Goal: Navigation & Orientation: Find specific page/section

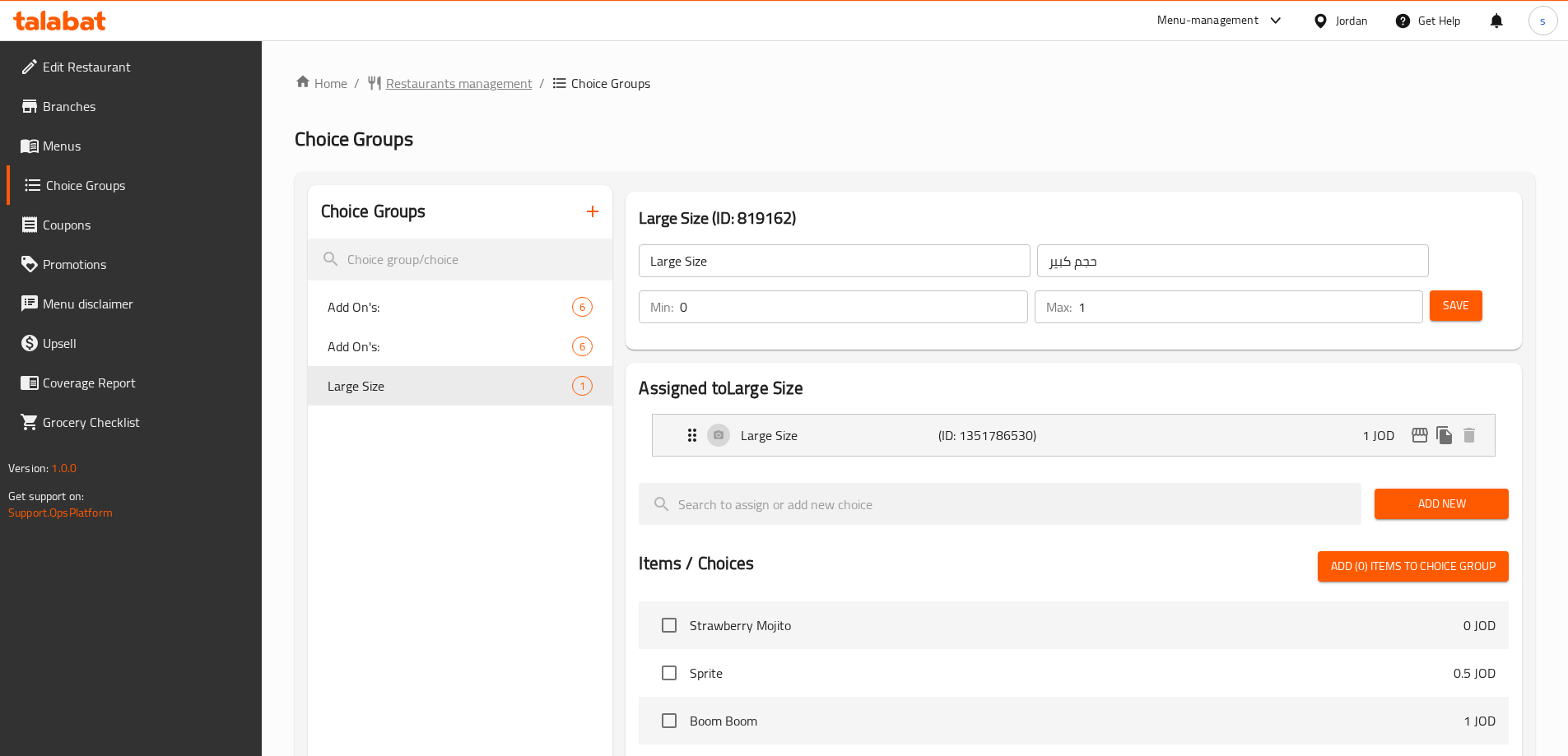
click at [455, 85] on span "Restaurants management" at bounding box center [459, 83] width 147 height 19
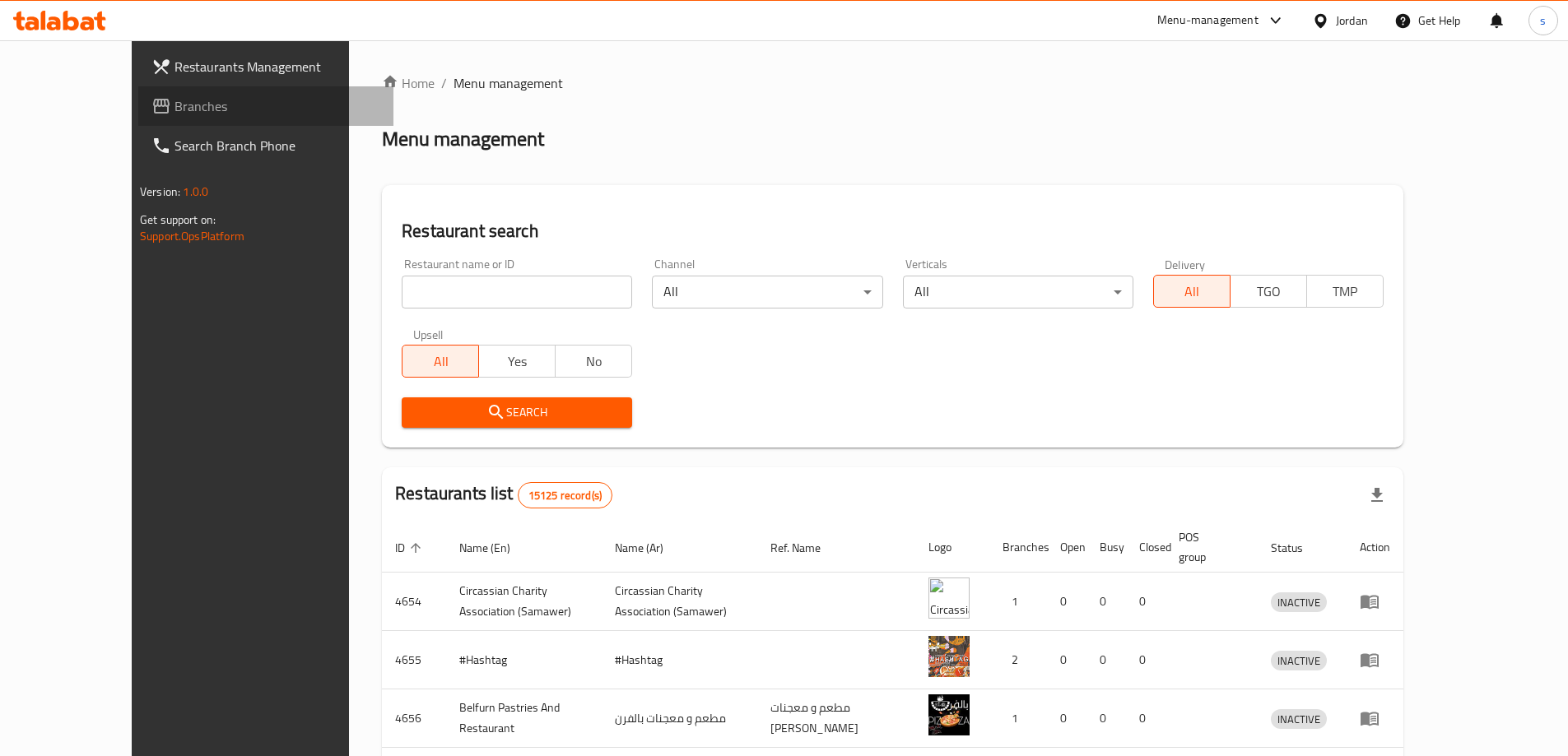
click at [174, 115] on span "Branches" at bounding box center [276, 106] width 205 height 19
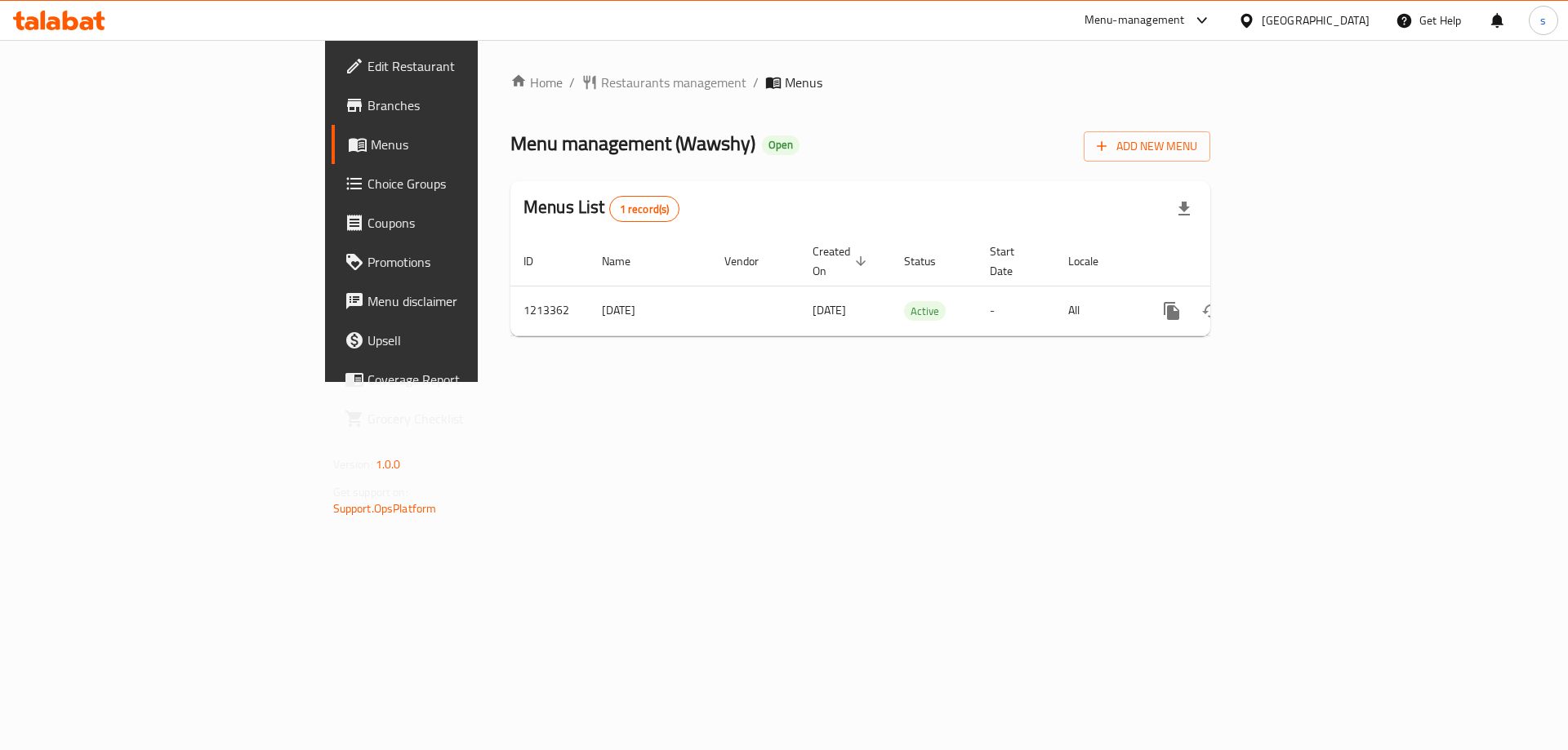
click at [331, 196] on link "Choice Groups" at bounding box center [459, 183] width 256 height 40
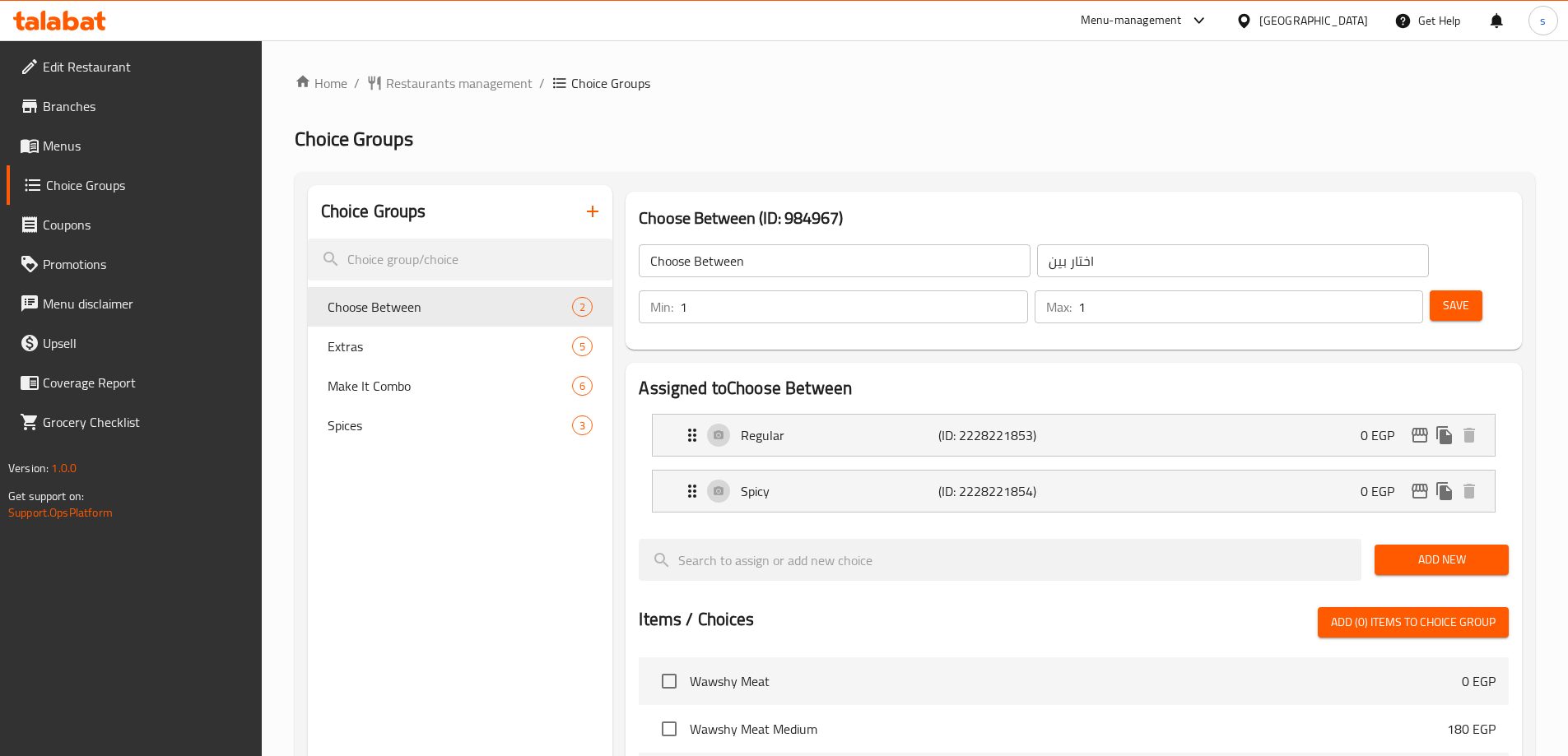
click at [963, 100] on div "Home / Restaurants management / Choice Groups Choice Groups Choice Groups Choos…" at bounding box center [915, 663] width 1240 height 1179
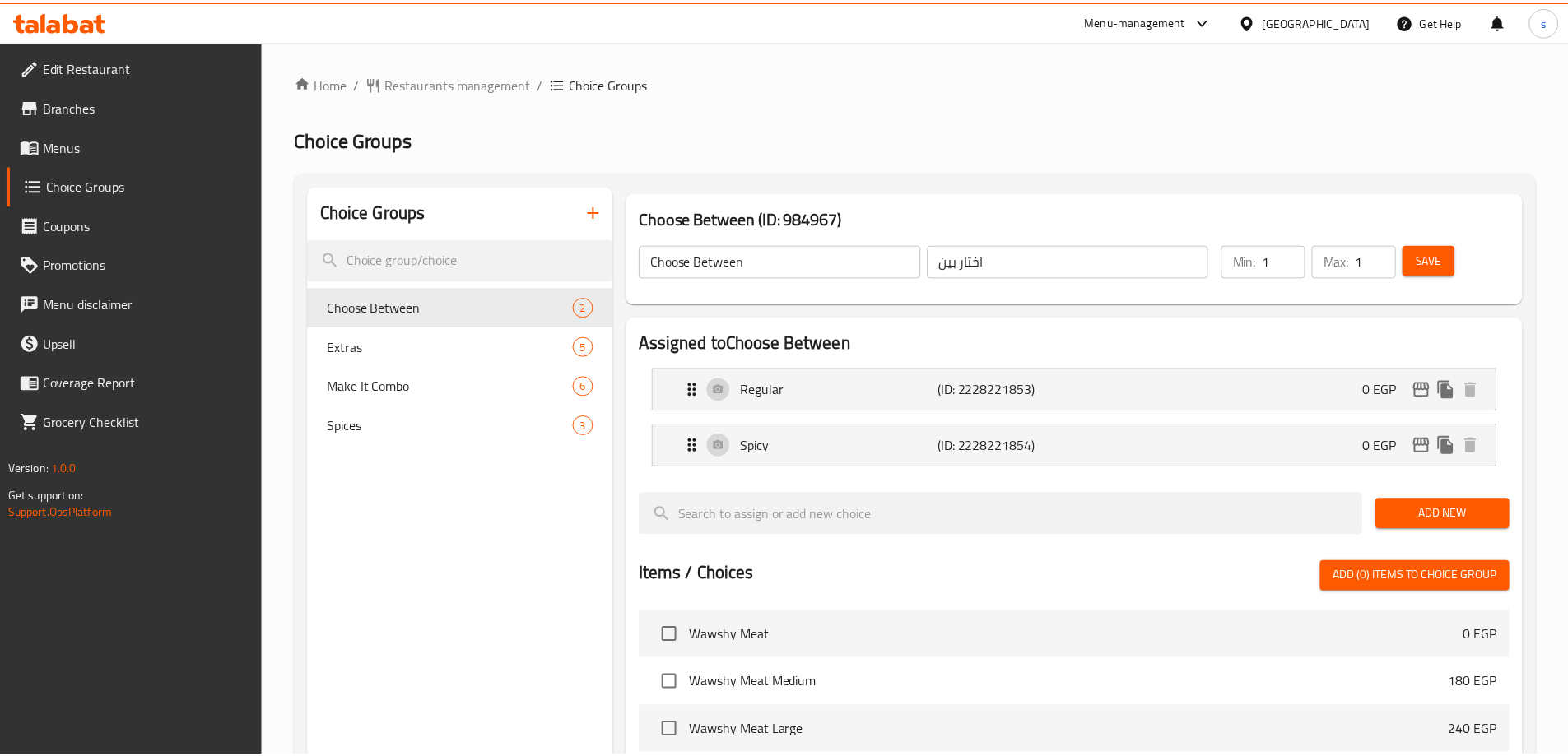
scroll to position [483, 0]
